Goal: Information Seeking & Learning: Learn about a topic

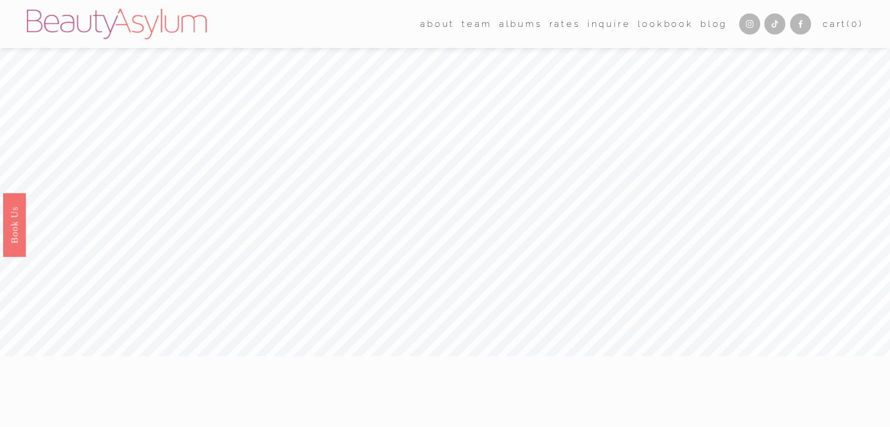
click at [564, 26] on link "Rates" at bounding box center [564, 24] width 31 height 18
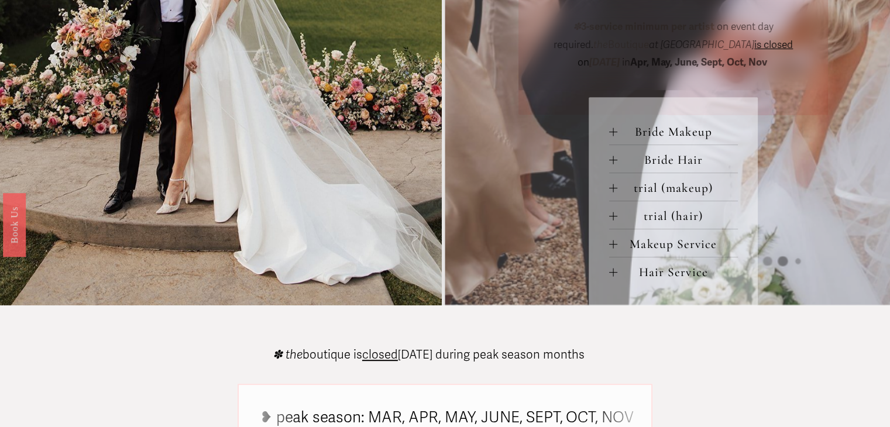
scroll to position [527, 0]
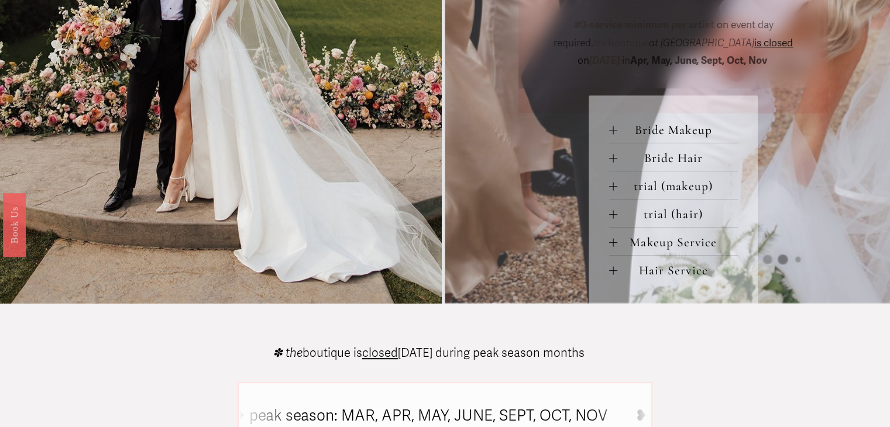
click at [653, 160] on span "Bride Hair" at bounding box center [677, 157] width 121 height 15
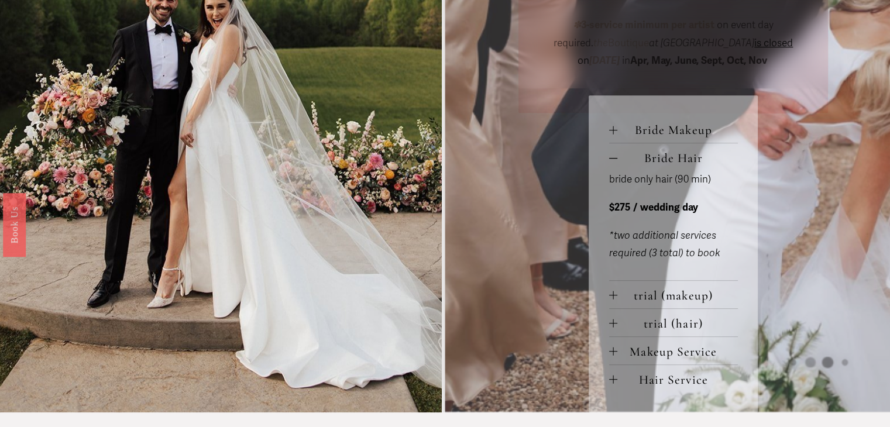
click at [652, 159] on span "Bride Hair" at bounding box center [677, 157] width 121 height 15
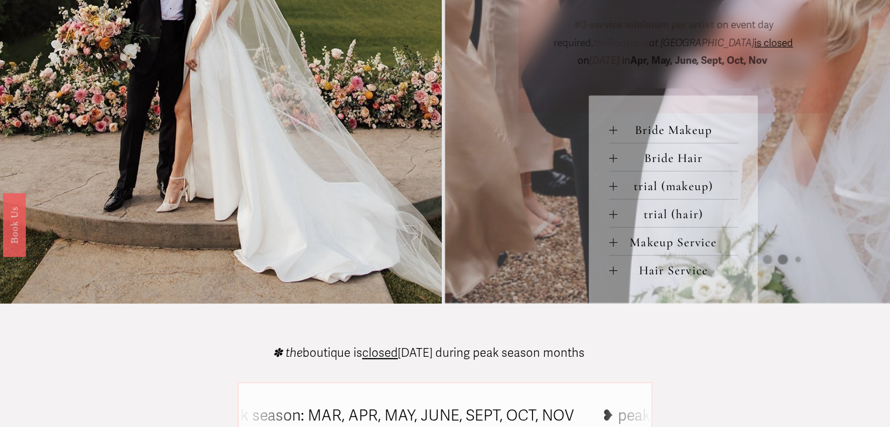
click at [627, 250] on span "Makeup Service" at bounding box center [677, 242] width 121 height 15
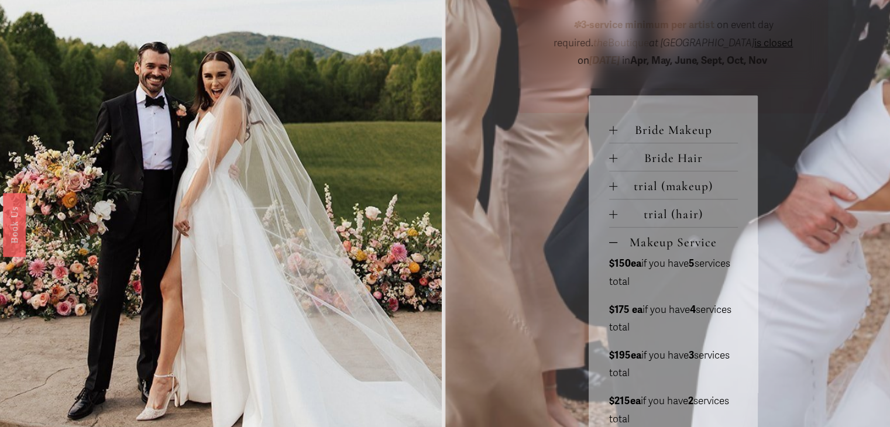
click at [627, 250] on span "Makeup Service" at bounding box center [677, 242] width 121 height 15
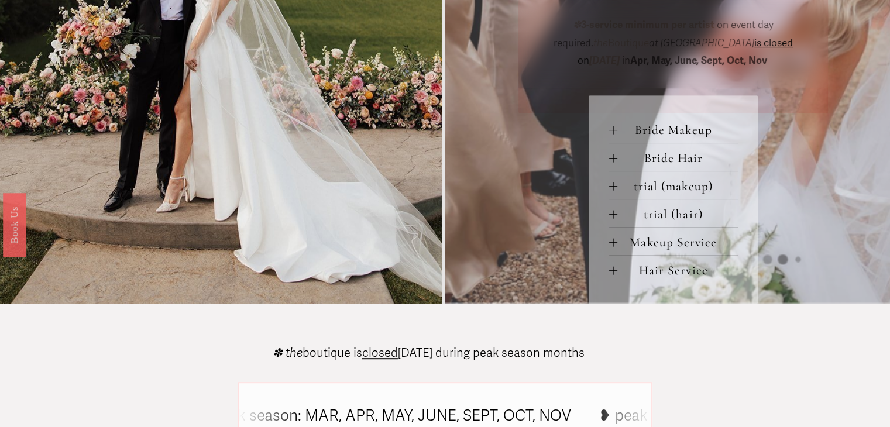
click at [627, 250] on span "Makeup Service" at bounding box center [677, 242] width 121 height 15
